Goal: Task Accomplishment & Management: Use online tool/utility

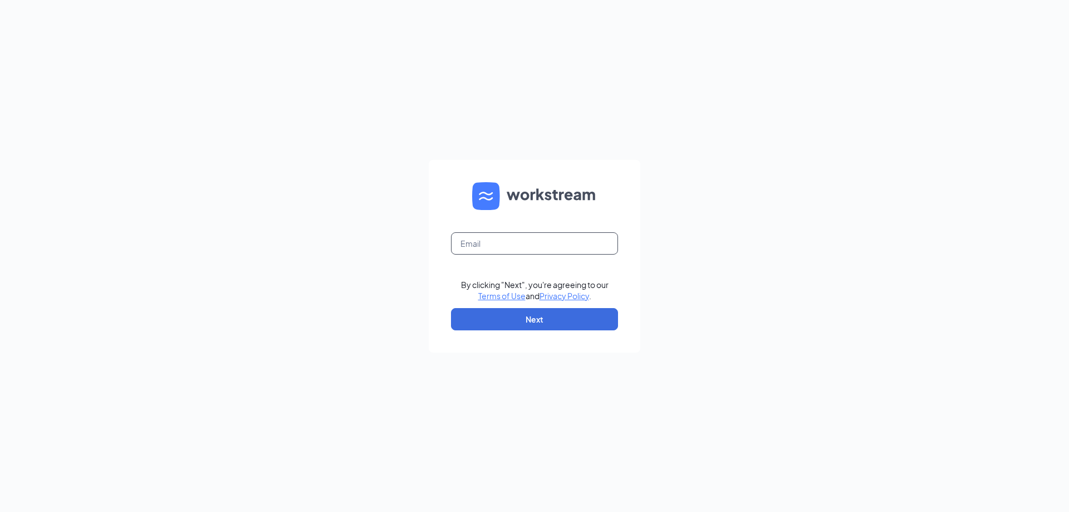
click at [531, 245] on input "text" at bounding box center [534, 243] width 167 height 22
type input "[PERSON_NAME][EMAIL_ADDRESS][PERSON_NAME][DOMAIN_NAME]"
click at [541, 317] on button "Next" at bounding box center [534, 319] width 167 height 22
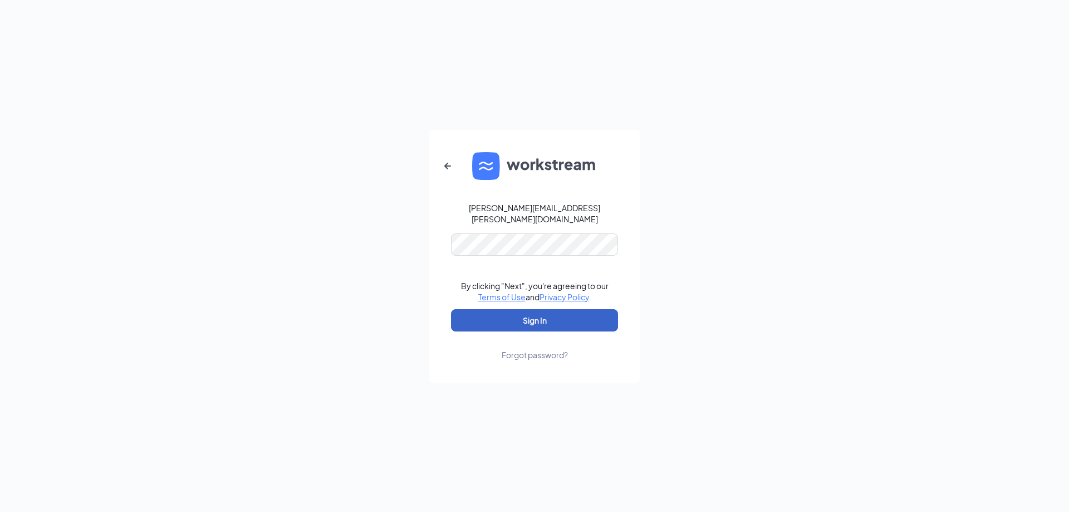
click at [557, 312] on button "Sign In" at bounding box center [534, 320] width 167 height 22
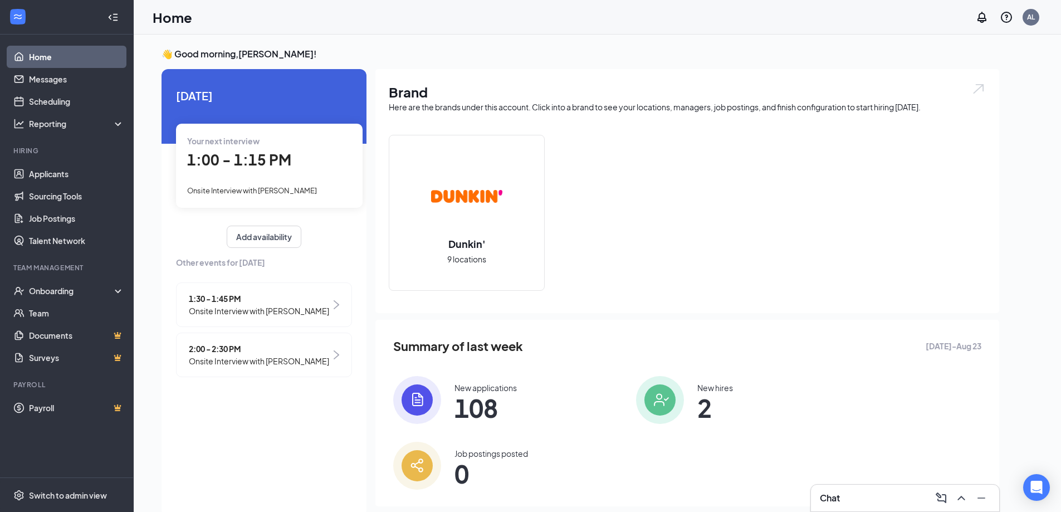
click at [204, 348] on span "2:00 - 2:30 PM" at bounding box center [259, 349] width 140 height 12
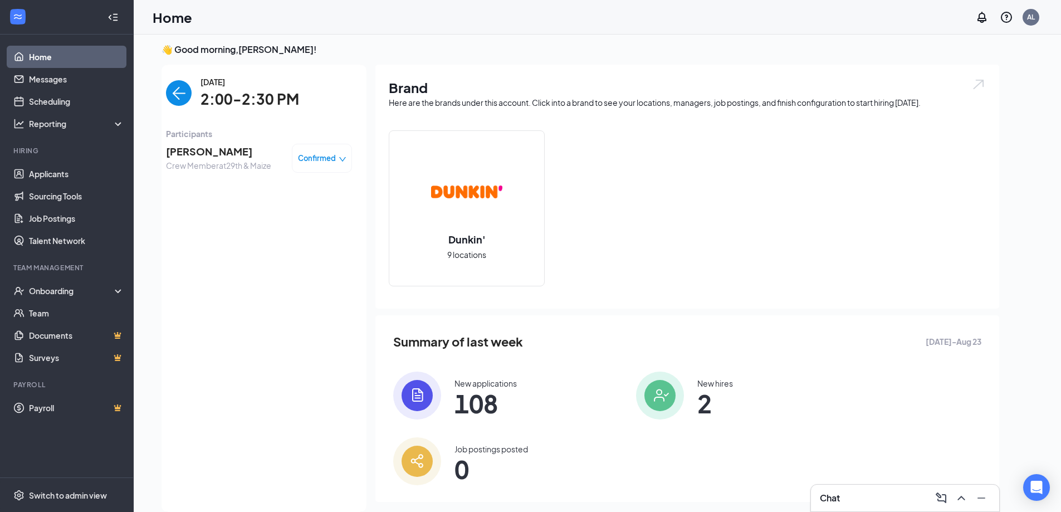
click at [178, 87] on img "back-button" at bounding box center [179, 93] width 26 height 26
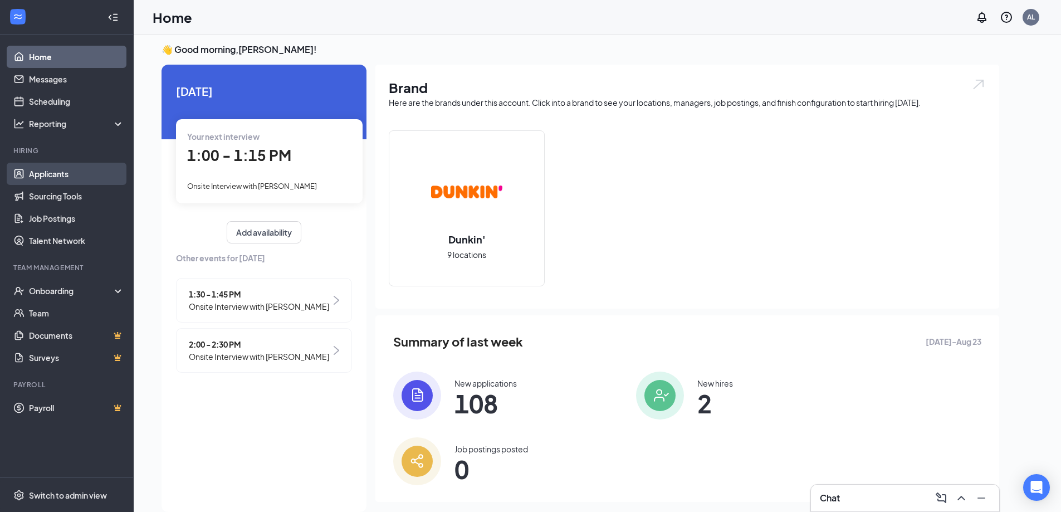
click at [77, 169] on link "Applicants" at bounding box center [76, 174] width 95 height 22
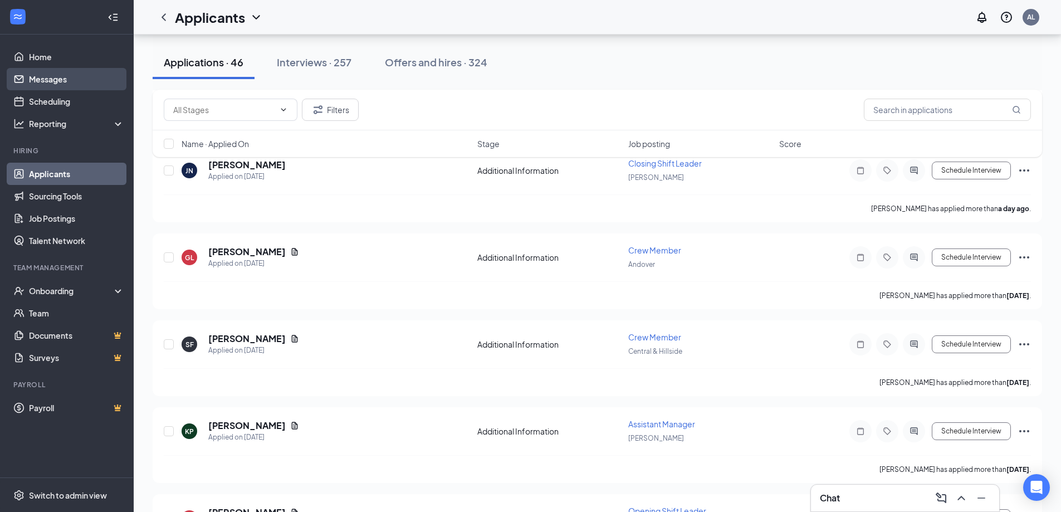
scroll to position [56, 0]
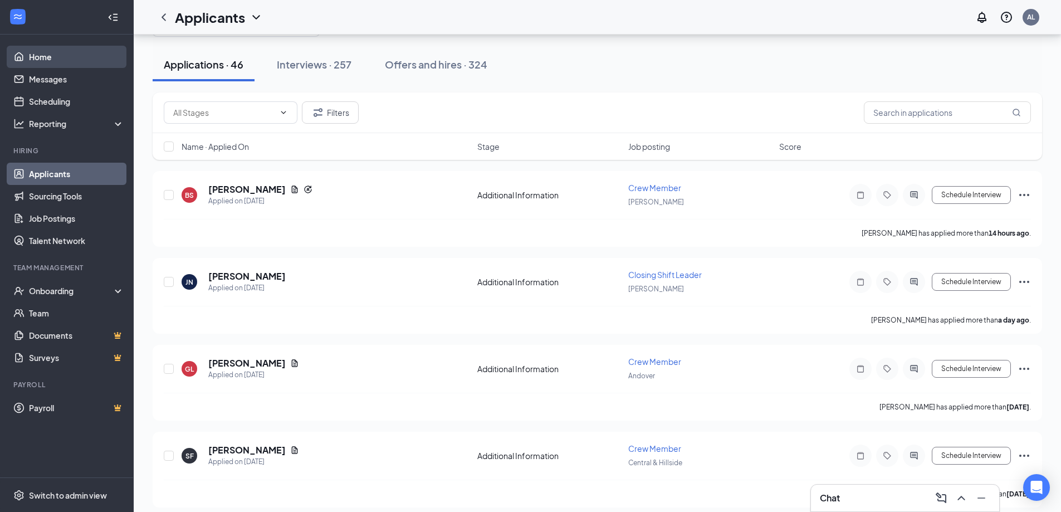
click at [60, 51] on link "Home" at bounding box center [76, 57] width 95 height 22
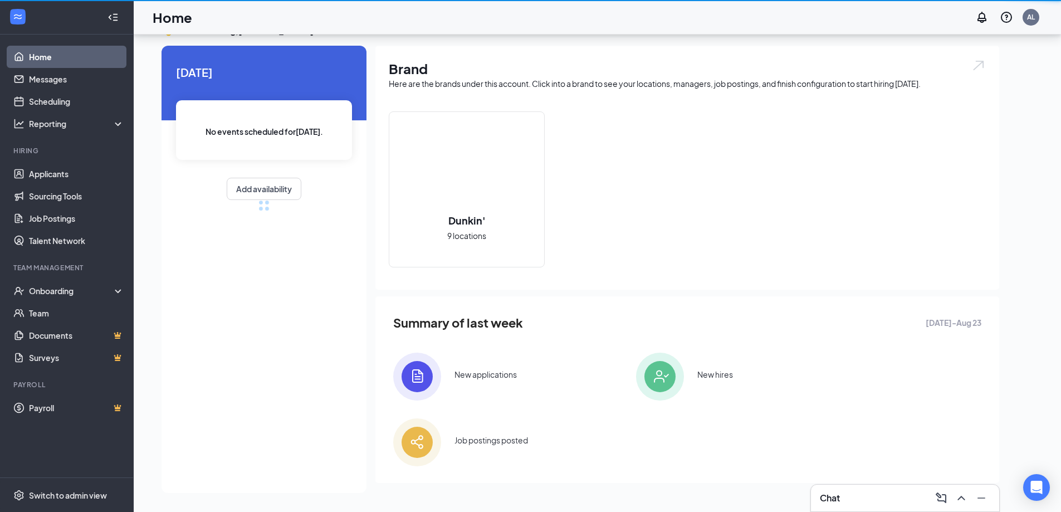
scroll to position [23, 0]
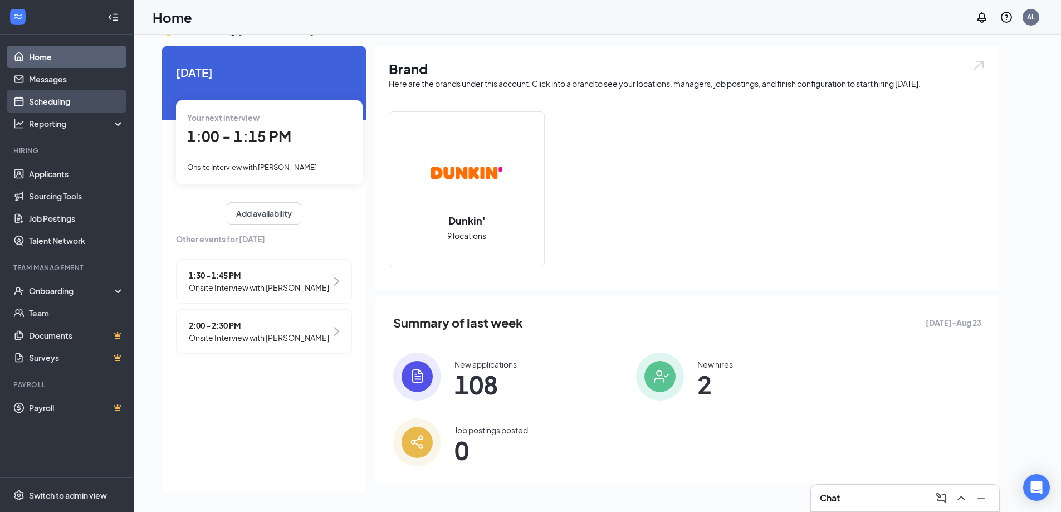
click at [74, 95] on link "Scheduling" at bounding box center [76, 101] width 95 height 22
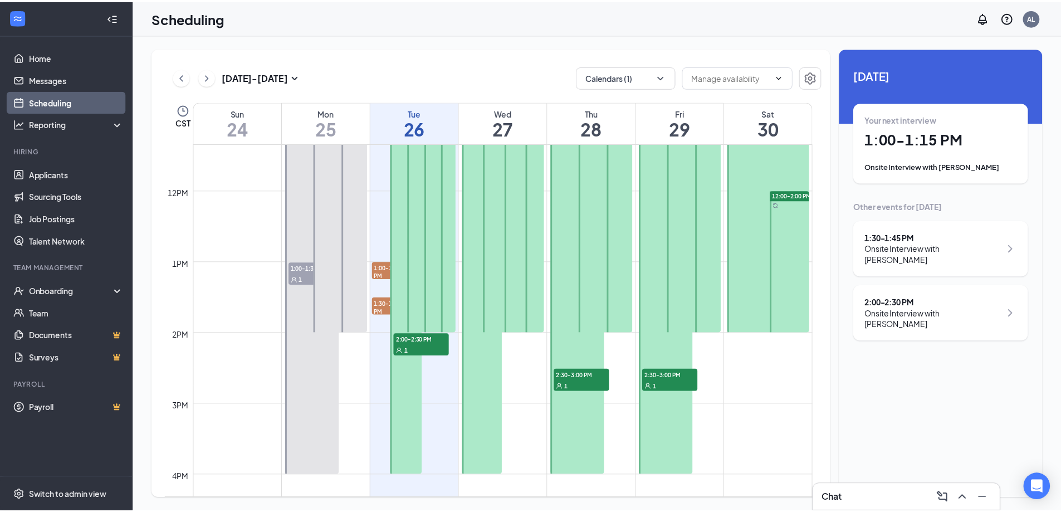
scroll to position [826, 0]
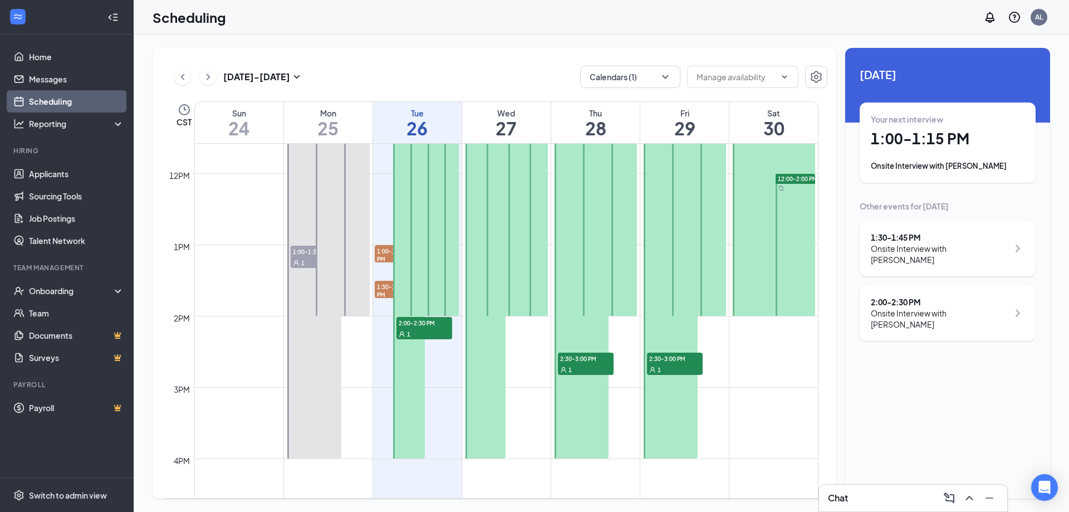
click at [597, 363] on span "2:30-3:00 PM" at bounding box center [586, 358] width 56 height 11
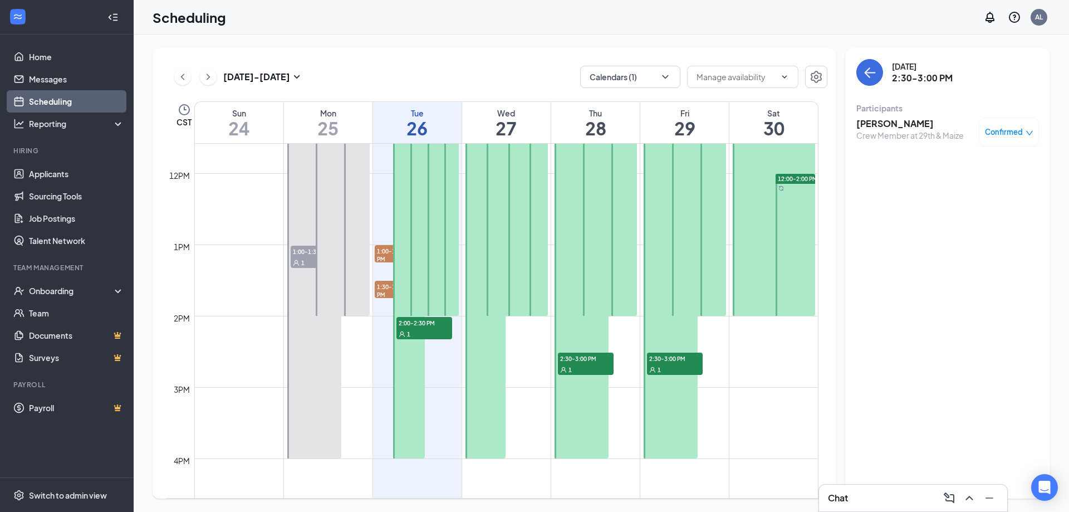
click at [691, 370] on div "1" at bounding box center [675, 369] width 56 height 11
click at [36, 55] on link "Home" at bounding box center [76, 57] width 95 height 22
